Goal: Information Seeking & Learning: Learn about a topic

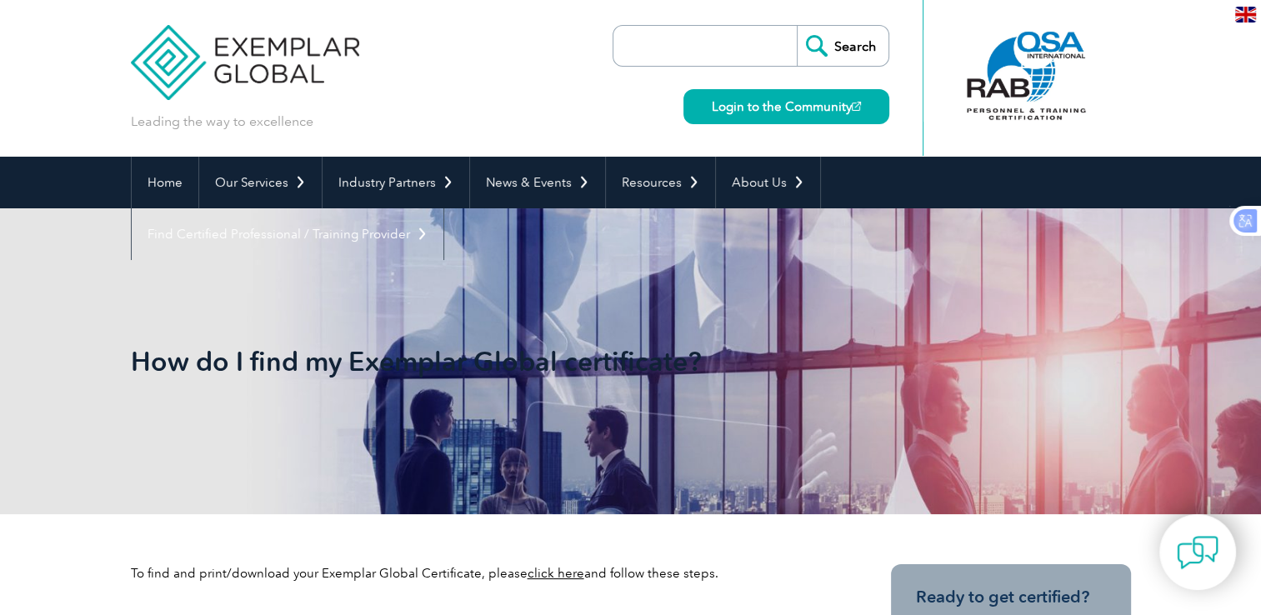
click at [700, 35] on input "search" at bounding box center [709, 46] width 175 height 40
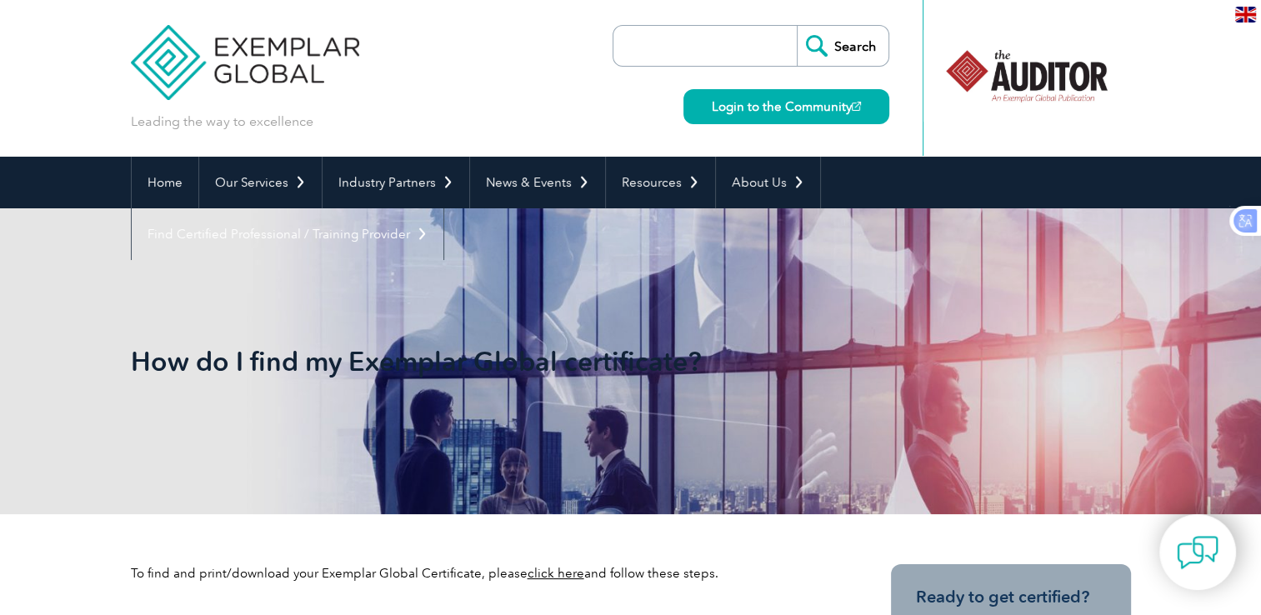
paste input "Check Your Certificate"
type input "Check Your Certificate"
click at [847, 52] on input "Search" at bounding box center [843, 46] width 92 height 40
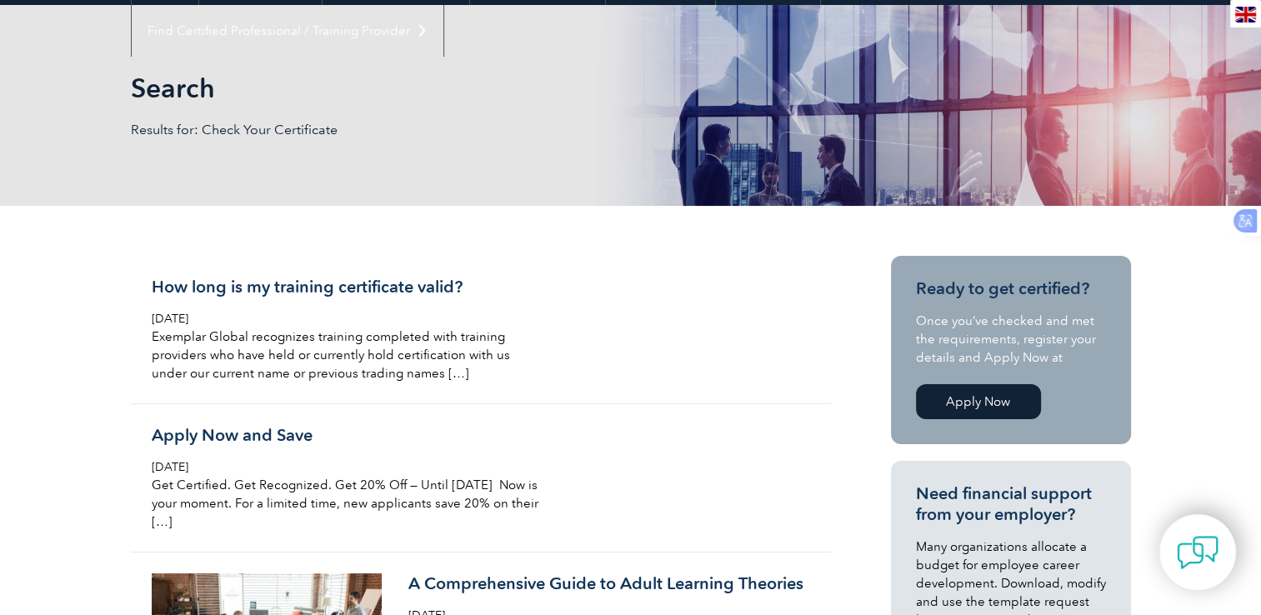
scroll to position [250, 0]
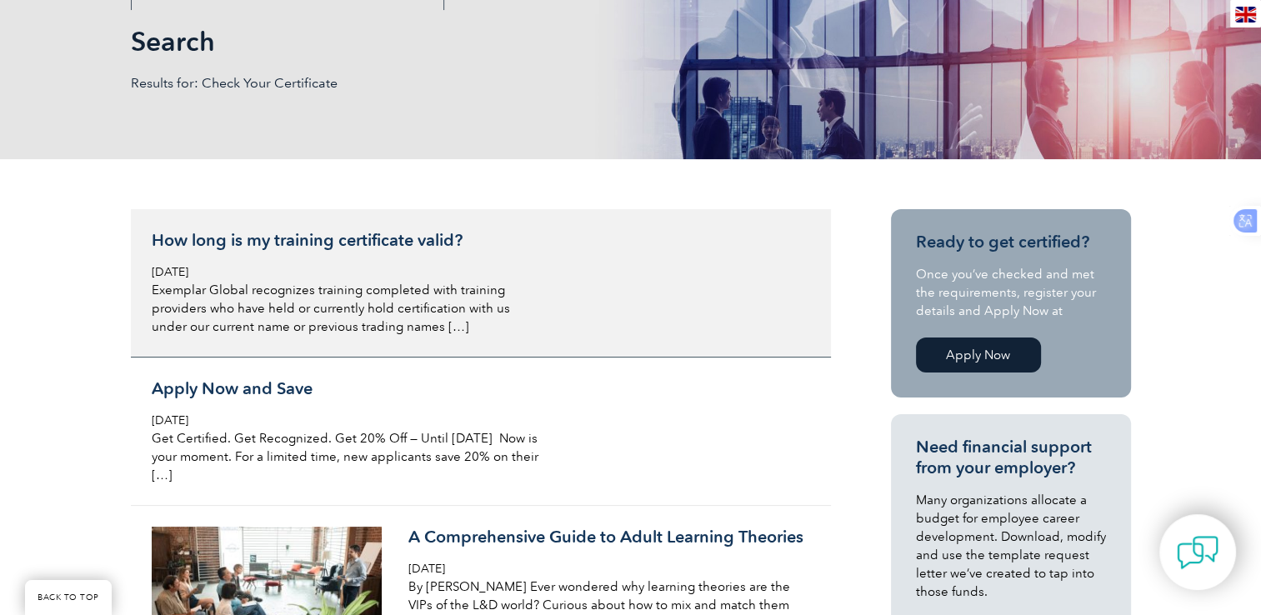
click at [340, 243] on h3 "How long is my training certificate valid?" at bounding box center [349, 240] width 395 height 21
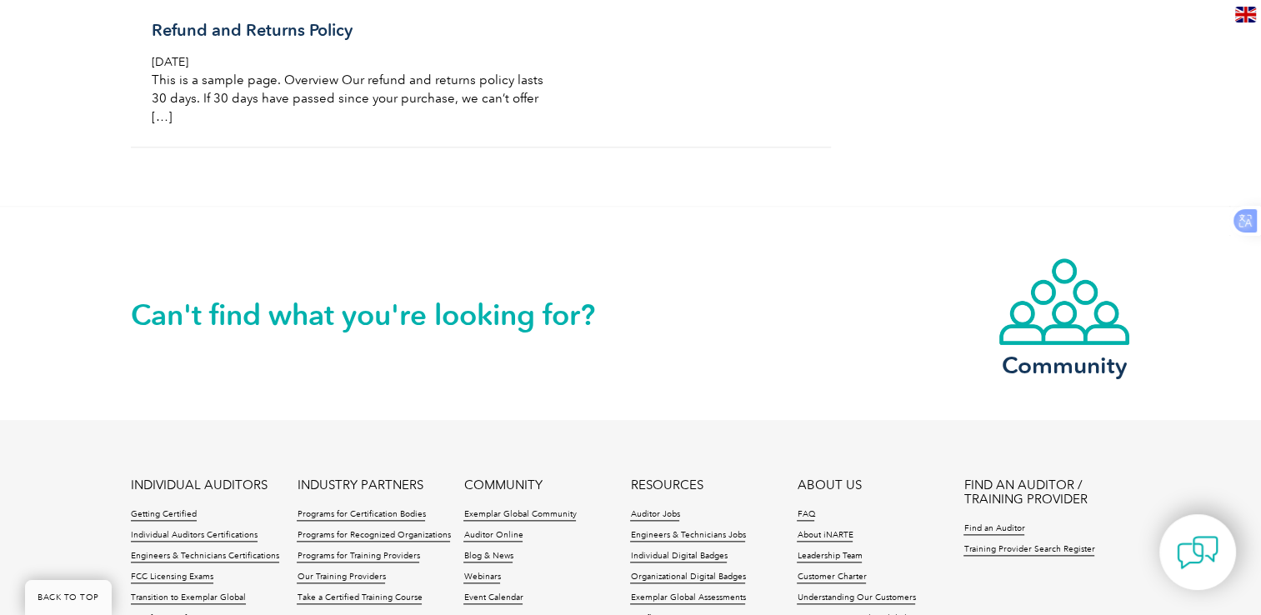
scroll to position [1833, 0]
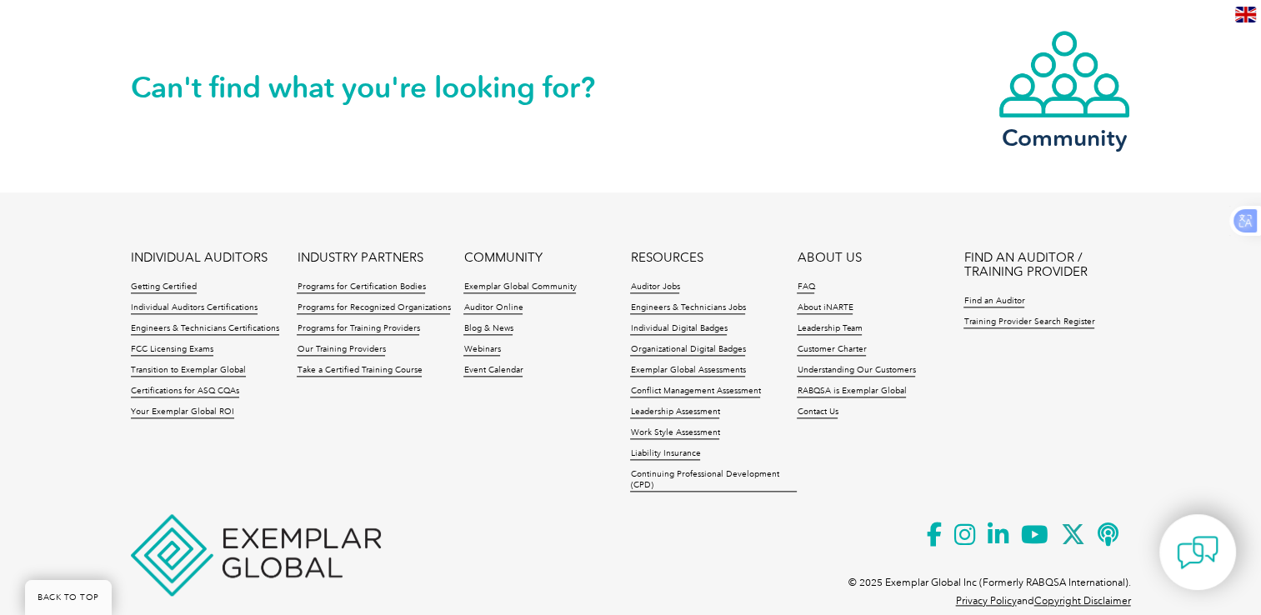
scroll to position [1833, 0]
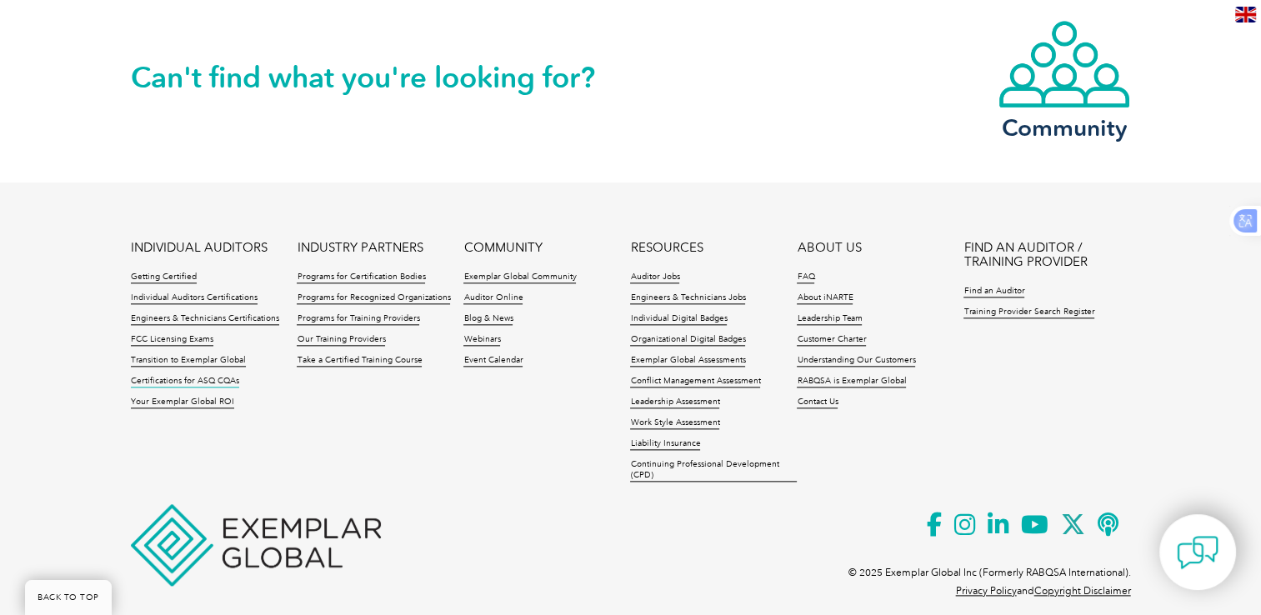
click at [187, 376] on link "Certifications for ASQ CQAs" at bounding box center [185, 382] width 108 height 12
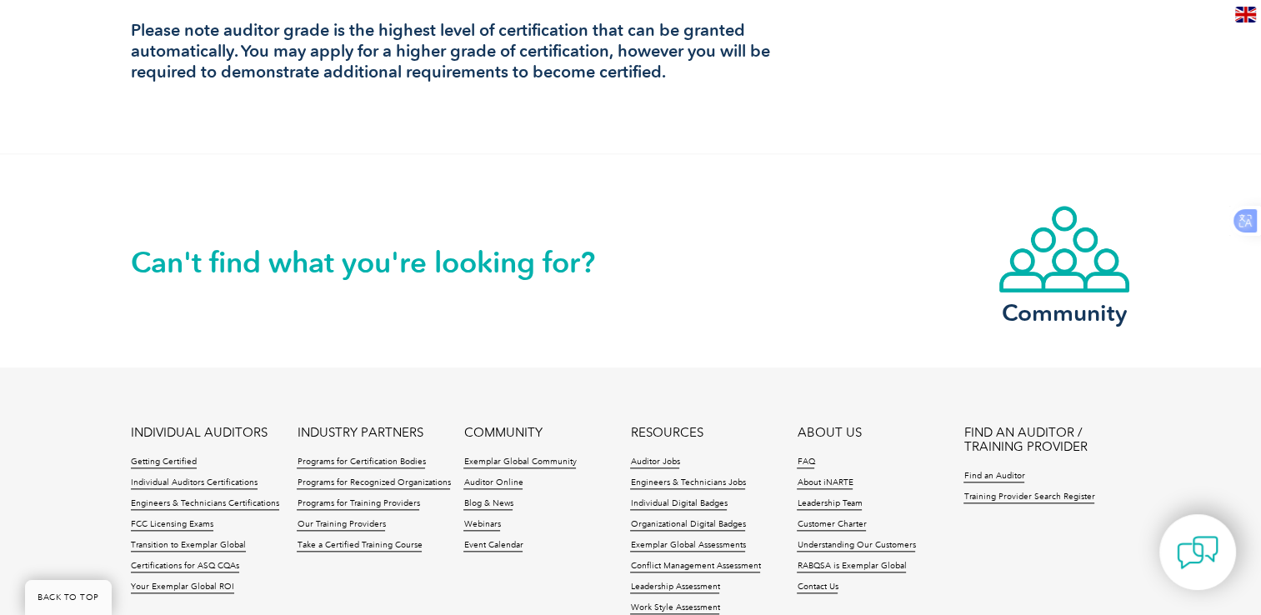
scroll to position [1880, 0]
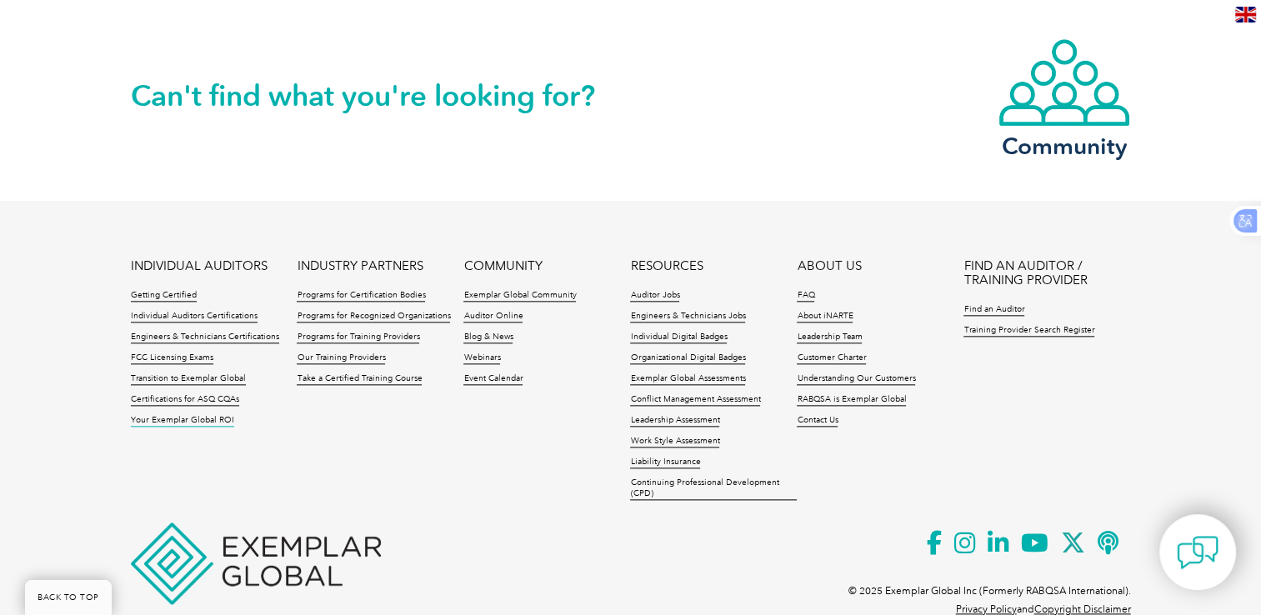
click at [192, 415] on link "Your Exemplar Global ROI" at bounding box center [182, 421] width 103 height 12
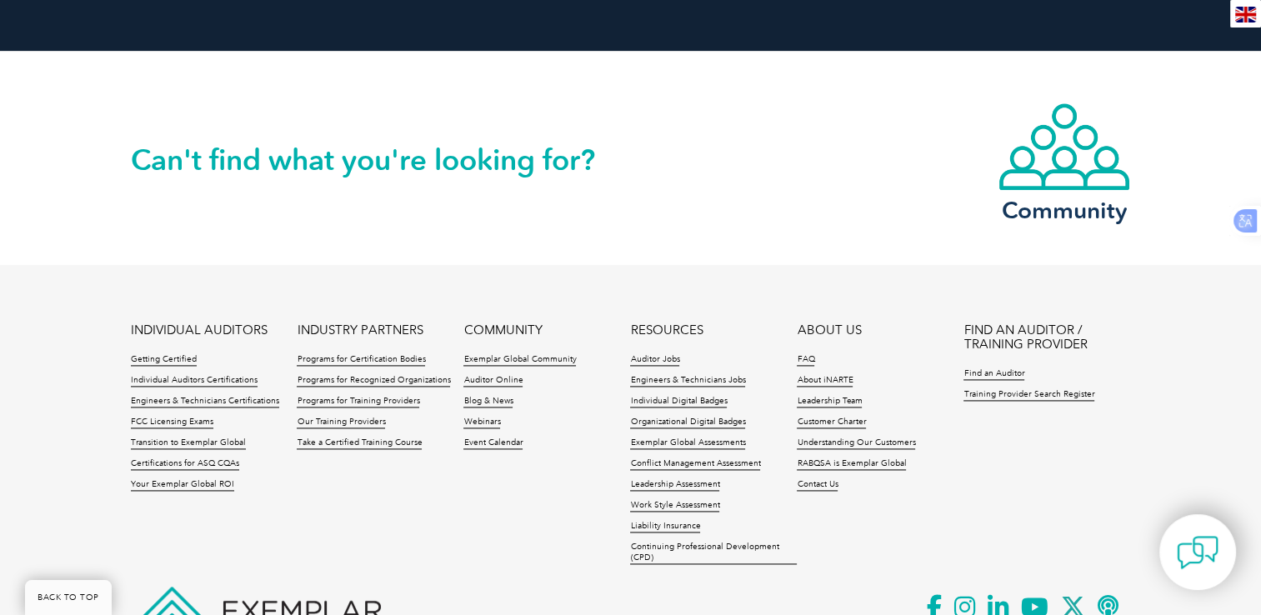
scroll to position [2250, 0]
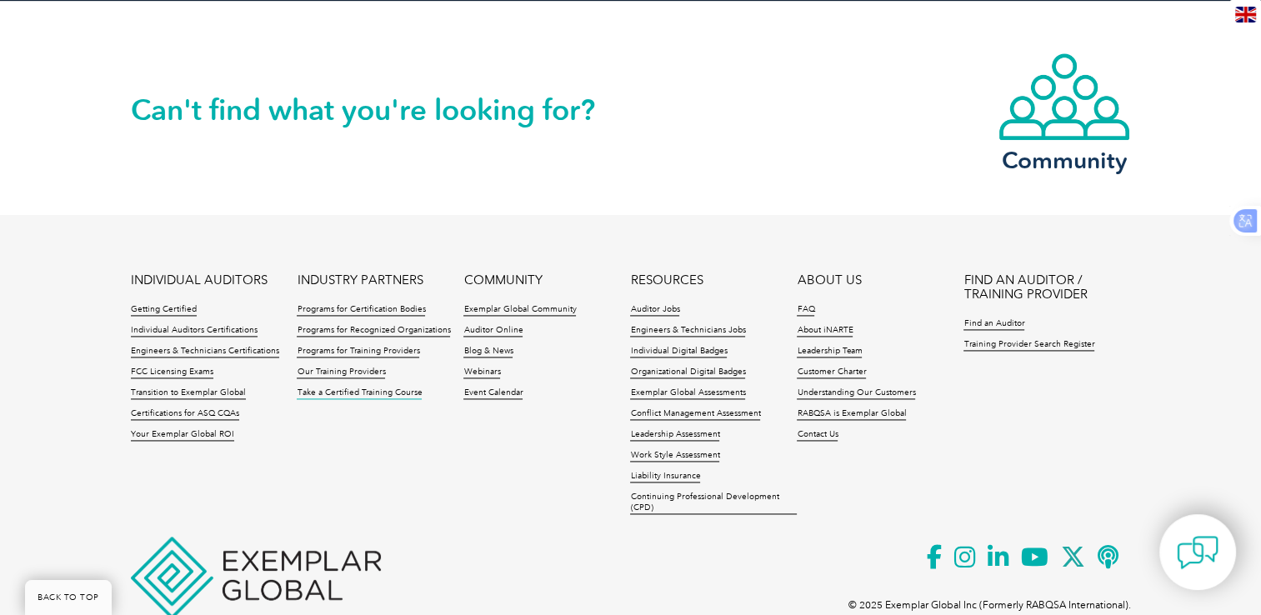
click at [394, 387] on link "Take a Certified Training Course" at bounding box center [359, 393] width 125 height 12
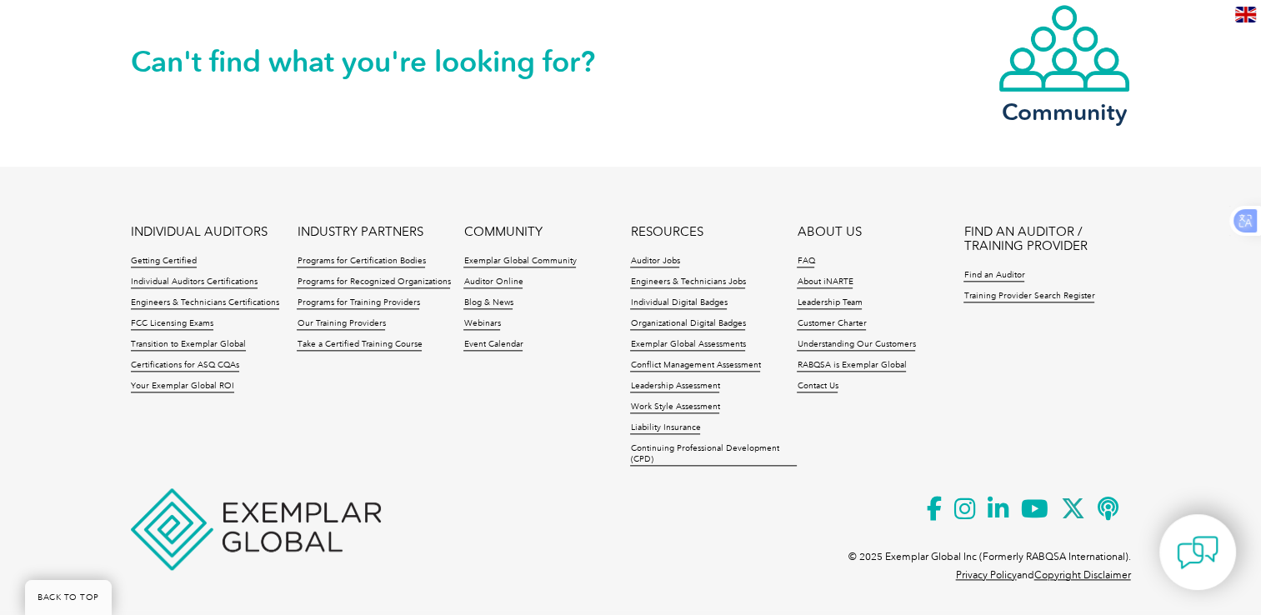
scroll to position [1837, 0]
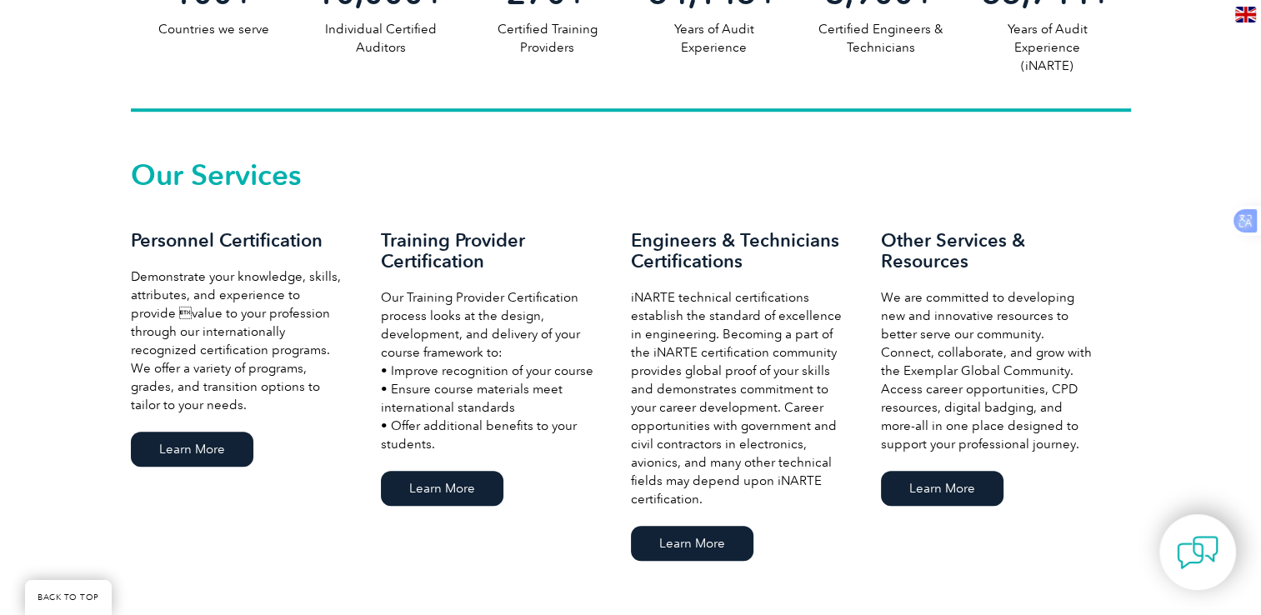
scroll to position [1032, 0]
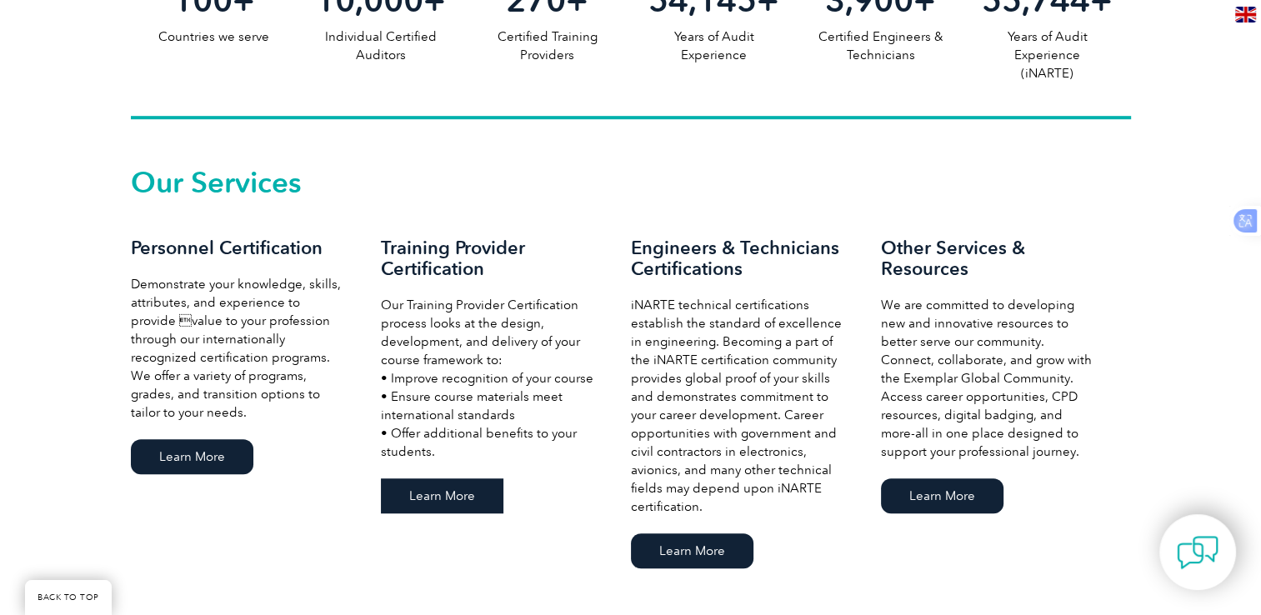
click at [457, 502] on link "Learn More" at bounding box center [442, 495] width 122 height 35
